Goal: Check status

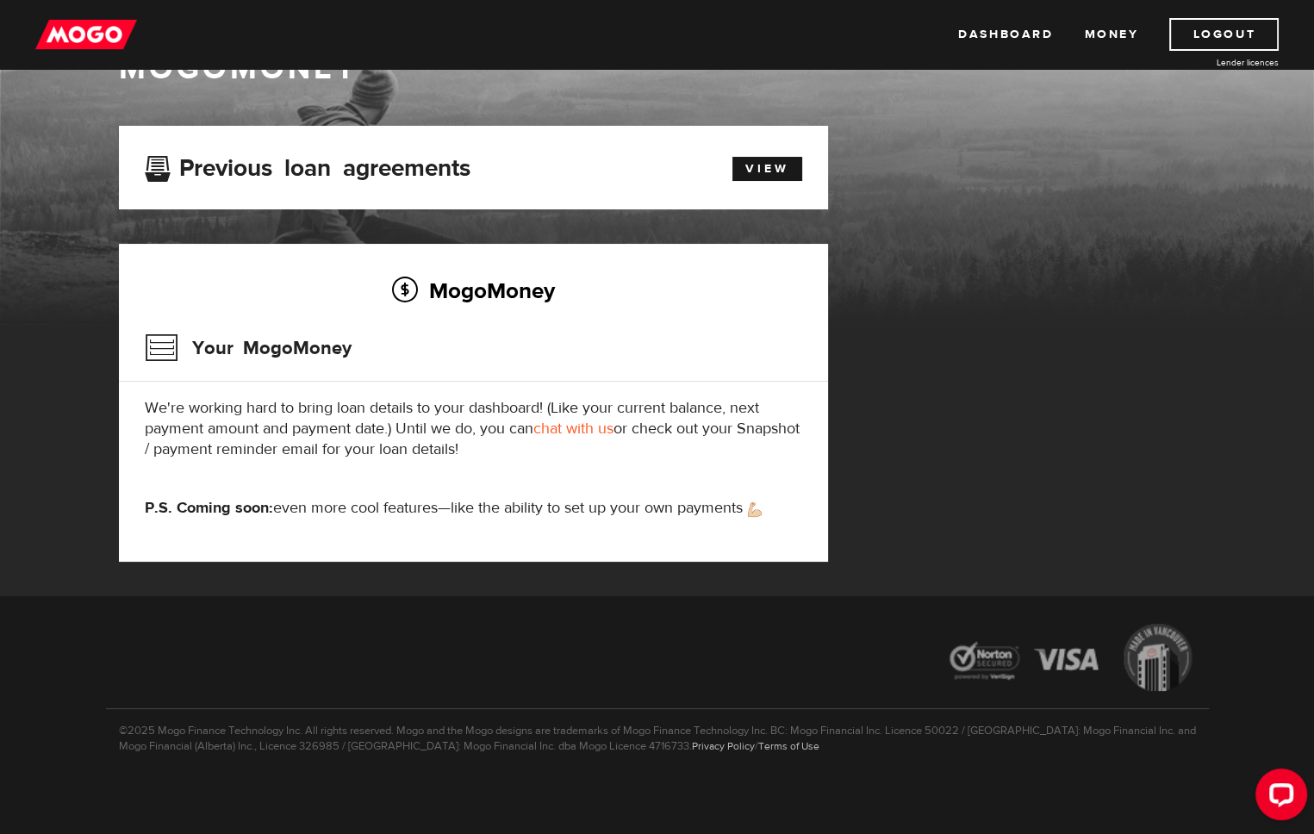
scroll to position [65, 0]
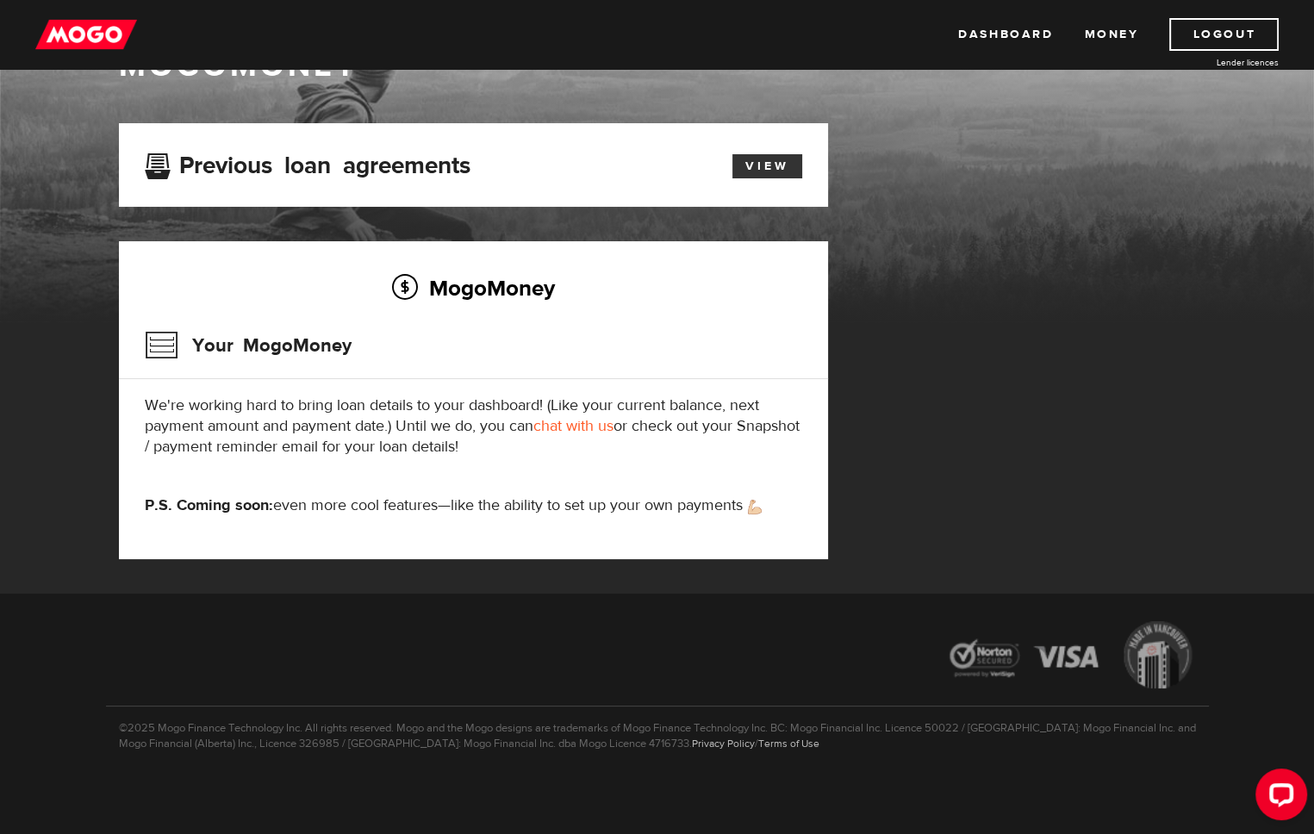
click at [755, 167] on link "View" at bounding box center [767, 166] width 70 height 24
